Goal: Task Accomplishment & Management: Complete application form

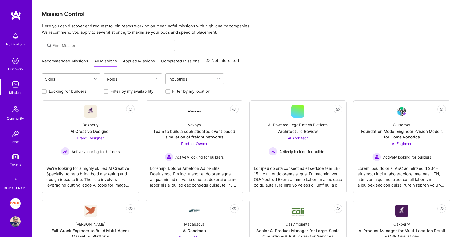
click at [80, 76] on div "Skills" at bounding box center [67, 79] width 50 height 11
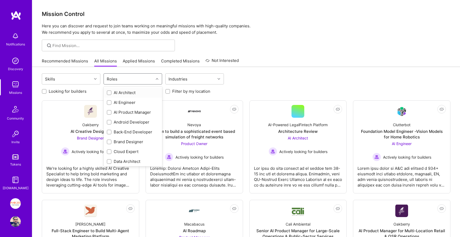
click at [139, 80] on div "Roles" at bounding box center [129, 79] width 50 height 11
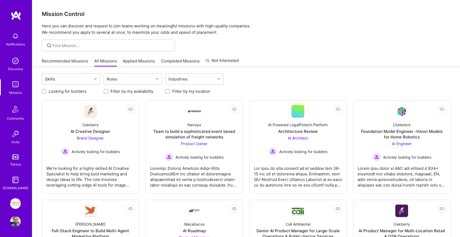
click at [135, 61] on link "Applied Missions" at bounding box center [139, 62] width 32 height 9
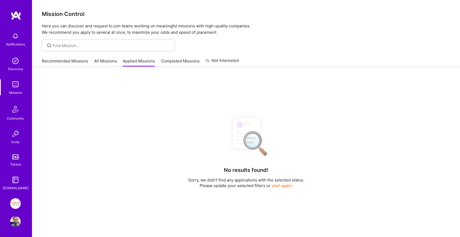
click at [73, 63] on link "Recommended Missions" at bounding box center [65, 62] width 46 height 9
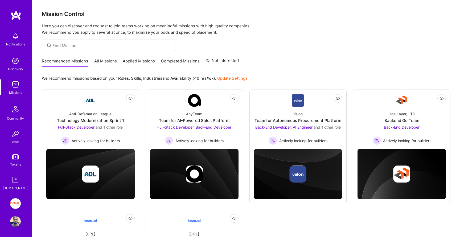
click at [98, 62] on link "All Missions" at bounding box center [105, 62] width 23 height 9
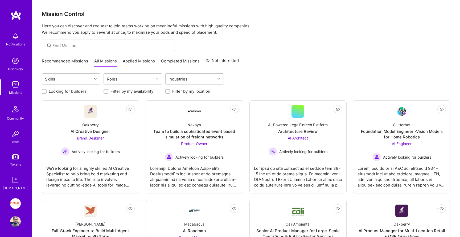
click at [72, 62] on link "Recommended Missions" at bounding box center [65, 62] width 46 height 9
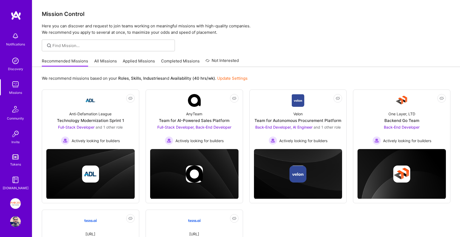
click at [101, 59] on link "All Missions" at bounding box center [105, 62] width 23 height 9
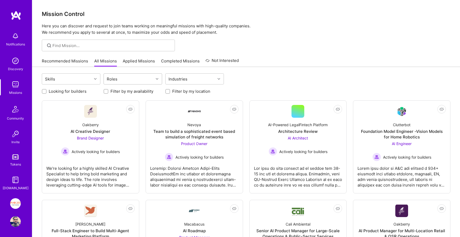
click at [122, 79] on div "Roles" at bounding box center [129, 79] width 50 height 11
type input "qa"
click at [126, 93] on div "QA Engineer" at bounding box center [133, 93] width 52 height 6
checkbox input "true"
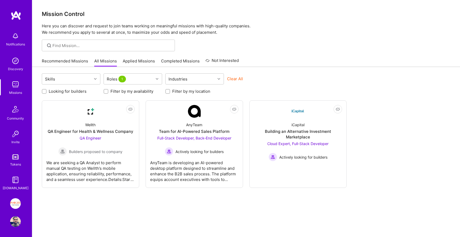
click at [256, 69] on div "Skills Roles 1 Industries Clear All Looking for builders Filter by my availabil…" at bounding box center [245, 162] width 427 height 190
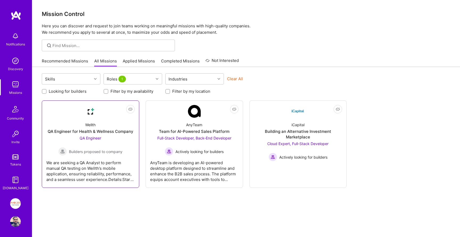
click at [109, 122] on div "Wellth QA Engineer for Health & Wellness Company QA Engineer Builders proposed …" at bounding box center [90, 137] width 88 height 38
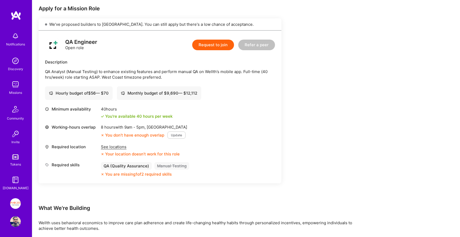
scroll to position [105, 0]
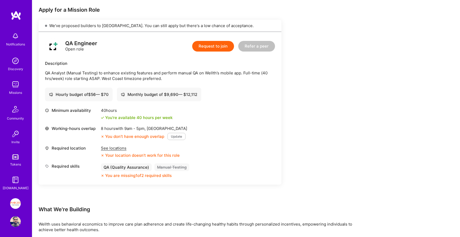
click at [211, 47] on button "Request to join" at bounding box center [213, 46] width 42 height 11
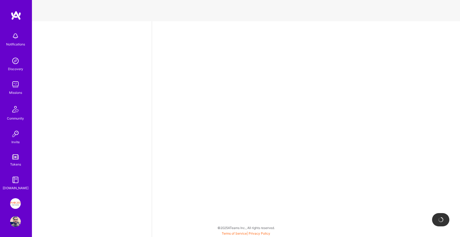
select select "IL"
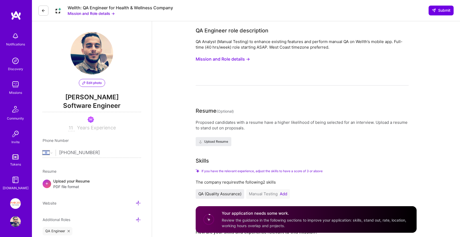
click at [14, 62] on img at bounding box center [15, 61] width 11 height 11
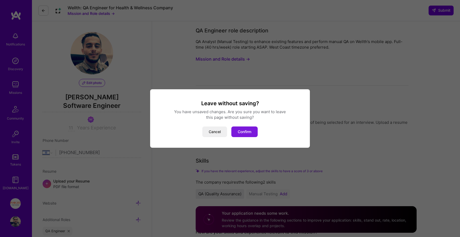
click at [245, 134] on button "Confirm" at bounding box center [244, 132] width 26 height 11
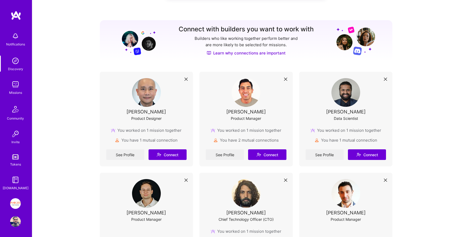
scroll to position [53, 0]
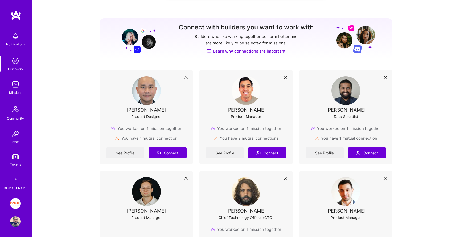
click at [9, 90] on div "Missions" at bounding box center [15, 93] width 13 height 6
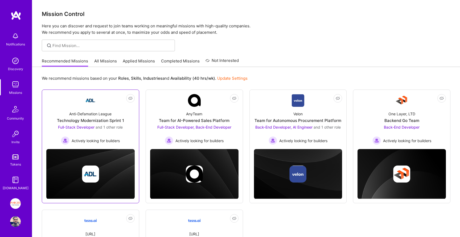
click at [97, 102] on link "Not Interested Anti-Defamation League Technology Modernization Sprint 1 Full-St…" at bounding box center [90, 119] width 88 height 51
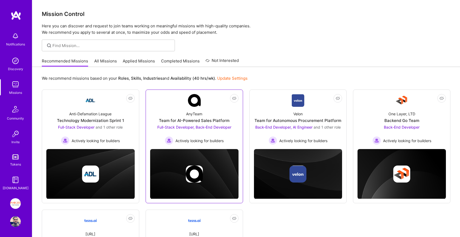
click at [172, 94] on div "Not Interested AnyTeam Team for AI-Powered Sales Platform Full-Stack Developer,…" at bounding box center [193, 147] width 97 height 114
click at [172, 97] on link "Not Interested AnyTeam Team for AI-Powered Sales Platform Full-Stack Developer,…" at bounding box center [194, 119] width 88 height 51
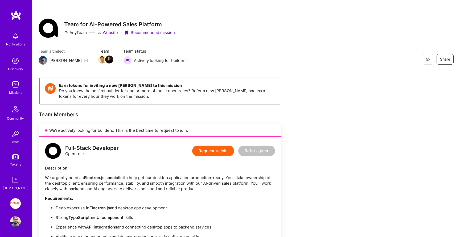
click at [11, 161] on link "Tokens" at bounding box center [15, 159] width 33 height 15
